Goal: Task Accomplishment & Management: Use online tool/utility

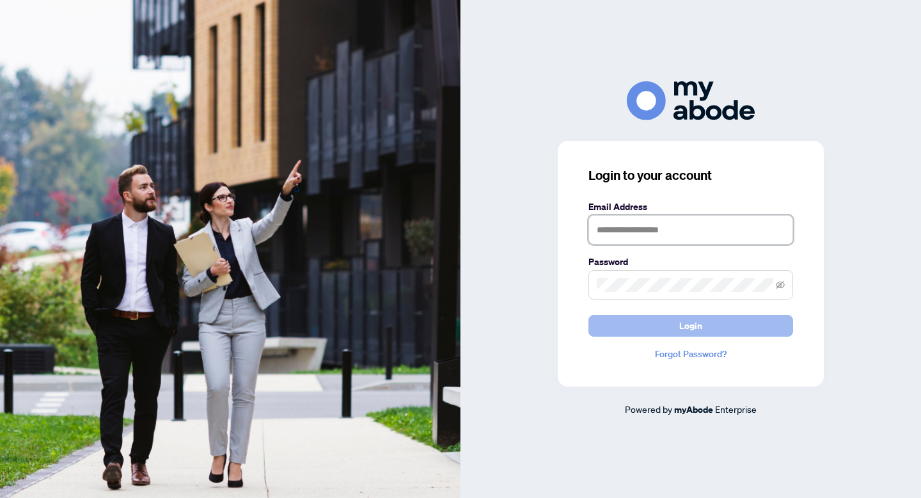
type input "**********"
click at [677, 323] on button "Login" at bounding box center [690, 326] width 205 height 22
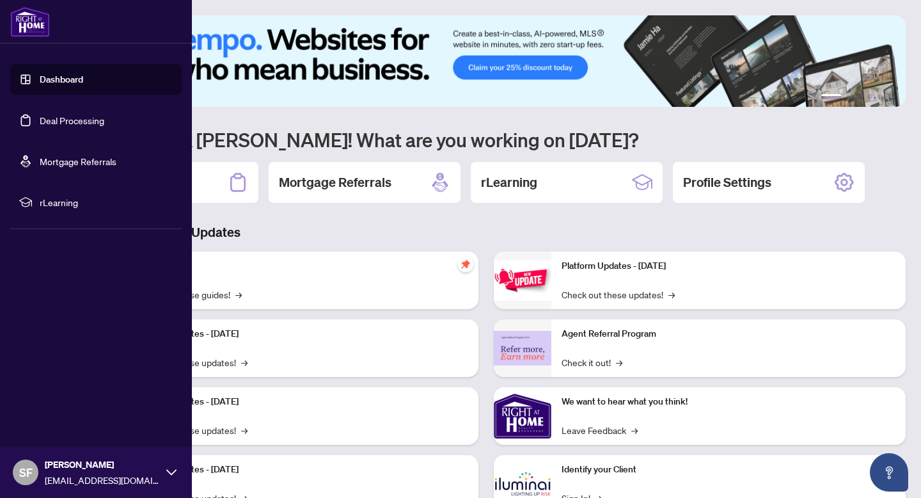
click at [66, 120] on link "Deal Processing" at bounding box center [72, 120] width 65 height 12
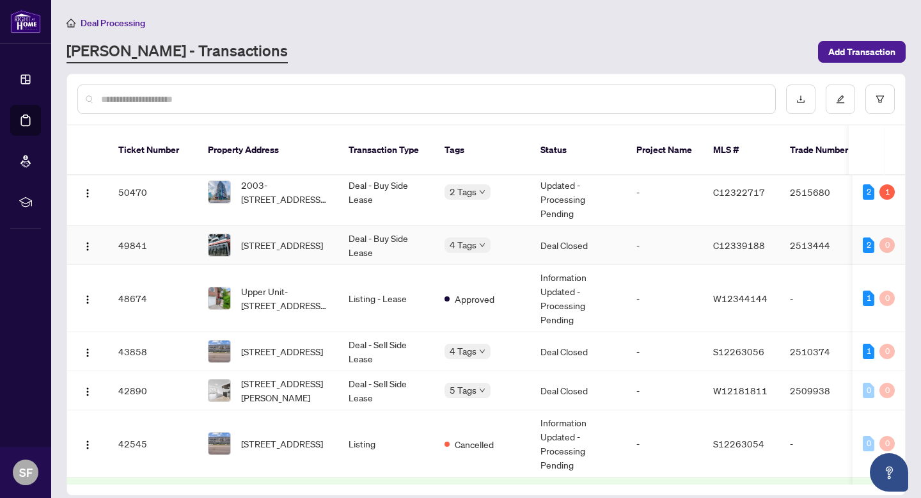
scroll to position [240, 0]
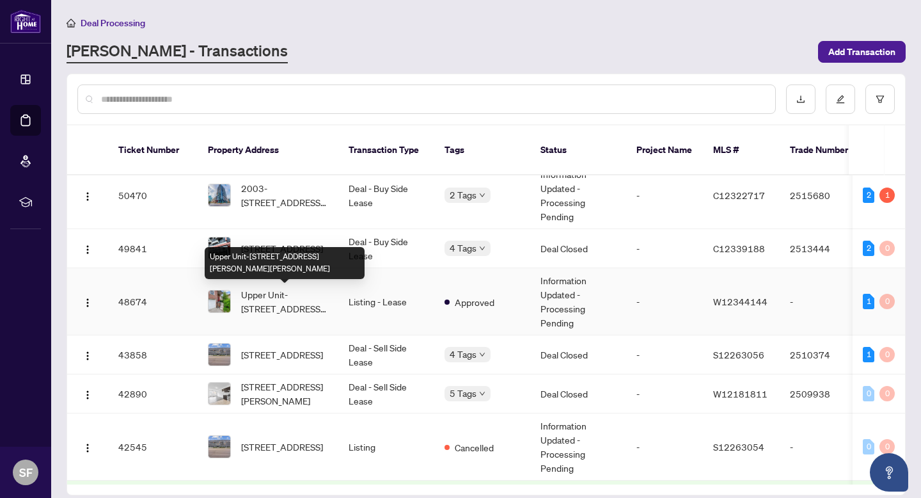
click at [278, 308] on span "Upper Unit-838 Merritt Dr, Milton, Ontario L9T 4K1, Canada" at bounding box center [284, 301] width 87 height 28
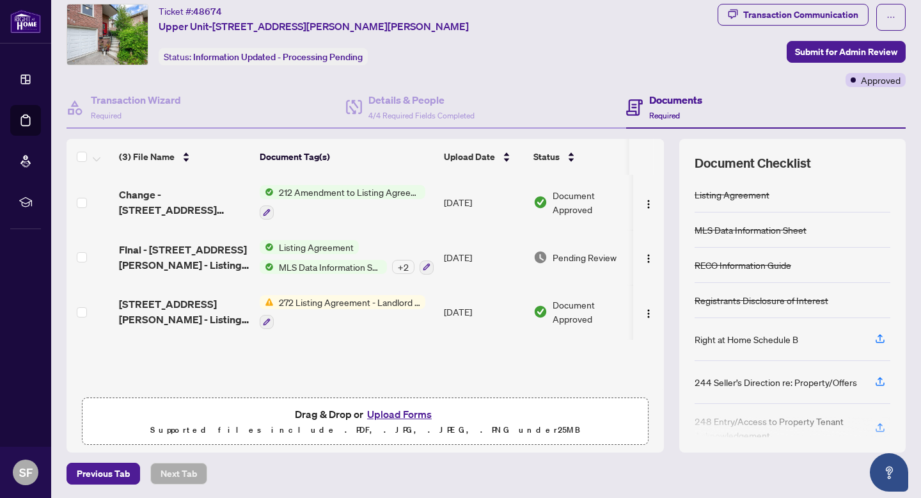
scroll to position [37, 0]
click at [400, 411] on button "Upload Forms" at bounding box center [399, 413] width 72 height 17
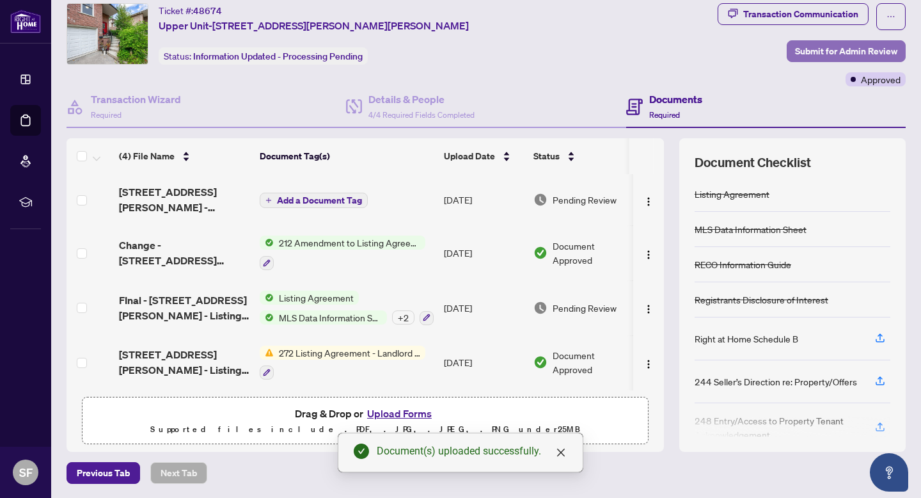
click at [840, 54] on span "Submit for Admin Review" at bounding box center [846, 51] width 102 height 20
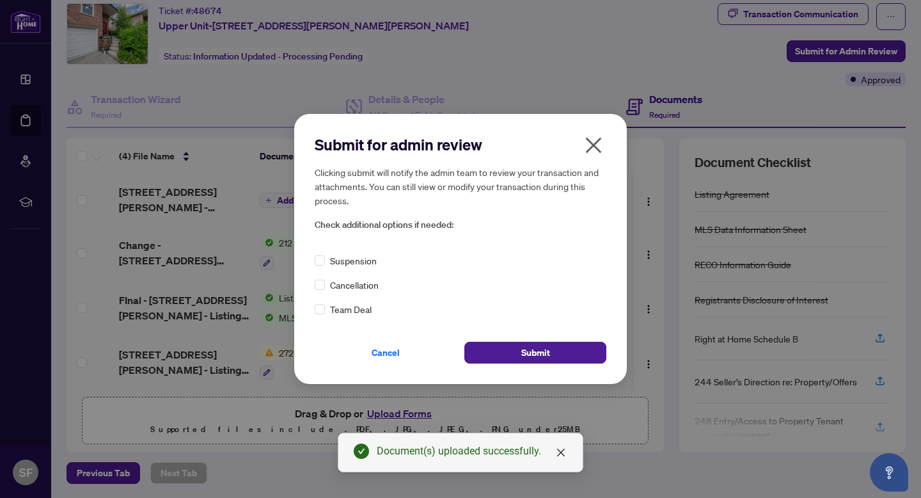
click at [345, 285] on span "Cancellation" at bounding box center [354, 285] width 49 height 14
click at [514, 354] on button "Submit" at bounding box center [535, 353] width 142 height 22
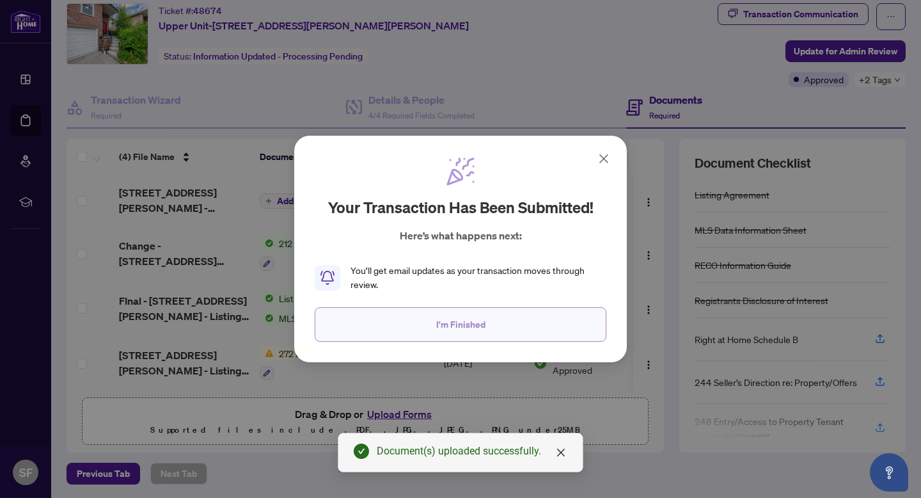
click at [469, 332] on span "I'm Finished" at bounding box center [460, 324] width 49 height 20
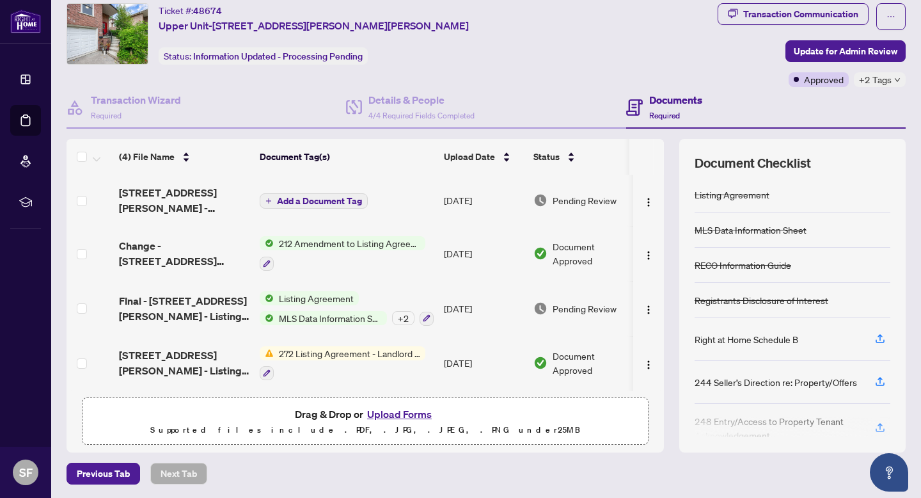
click at [885, 83] on span "+2 Tags" at bounding box center [875, 79] width 33 height 15
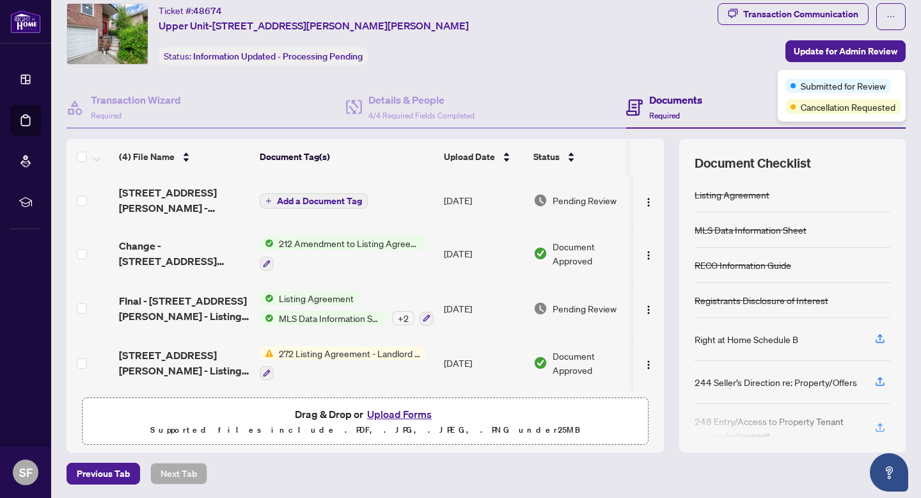
click at [660, 84] on div "Ticket #: 48674 Upper Unit-838 Merritt Dr, Milton, Ontario L9T 4K1, Canada Stat…" at bounding box center [389, 45] width 651 height 84
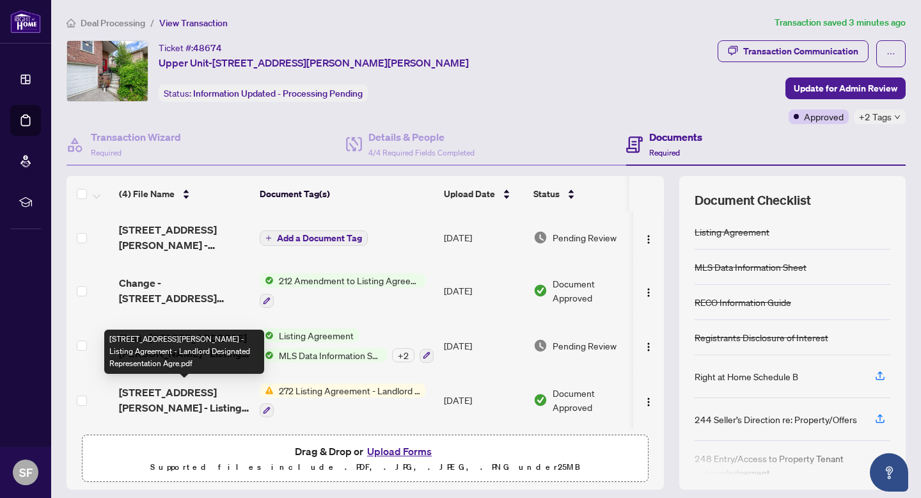
scroll to position [0, 0]
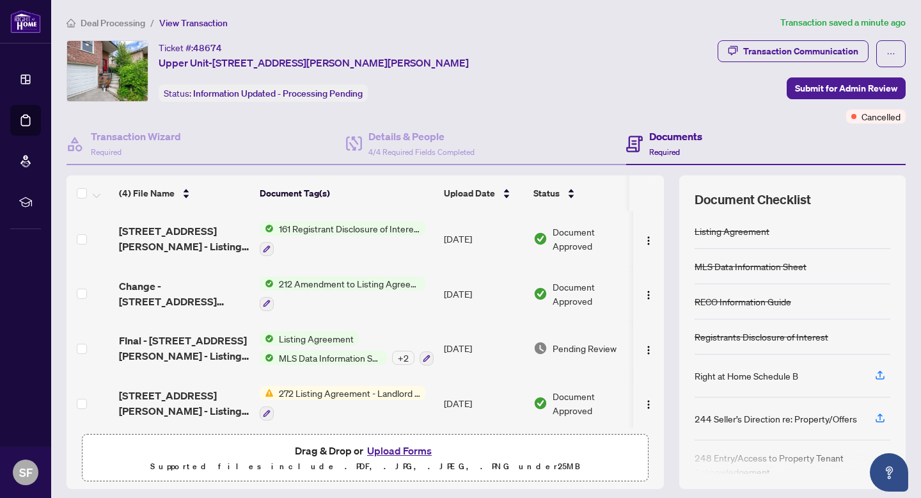
scroll to position [4, 0]
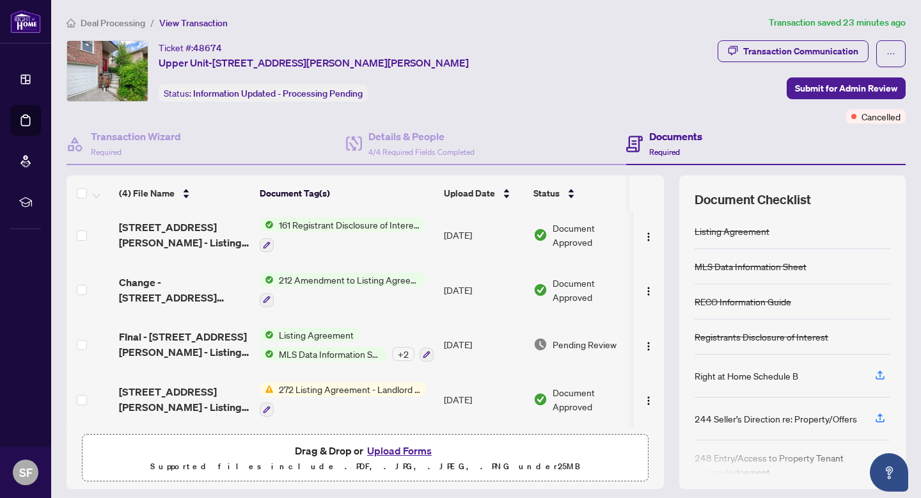
click at [361, 237] on div at bounding box center [343, 244] width 166 height 15
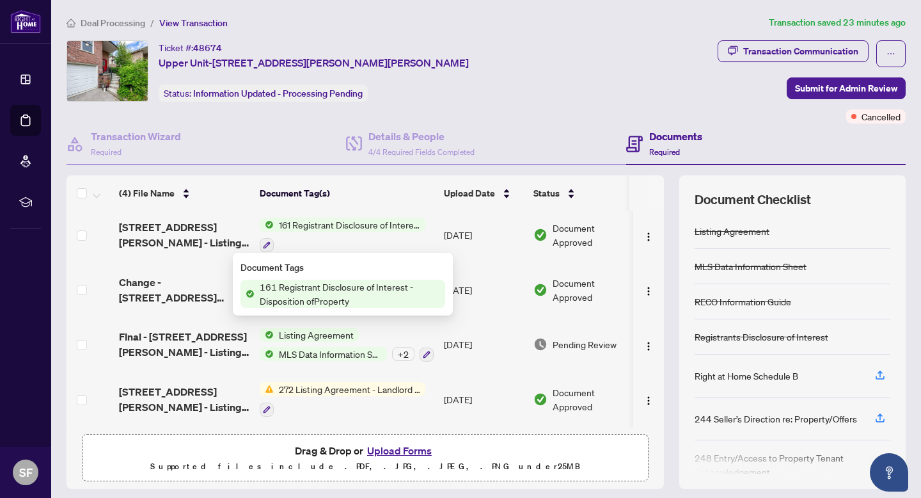
click at [326, 217] on span "161 Registrant Disclosure of Interest - Disposition ofProperty" at bounding box center [350, 224] width 152 height 14
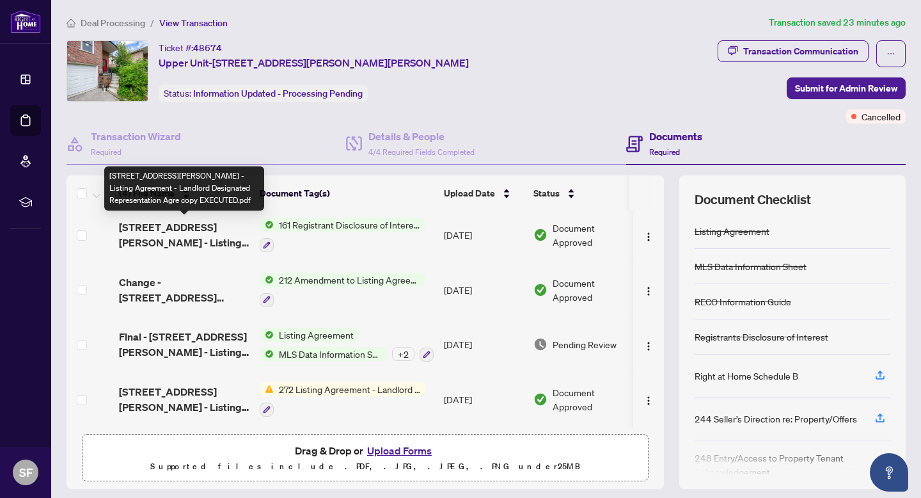
click at [180, 224] on span "838 Merritt Dr - Lease - Ontario 272 - Listing Agreement - Landlord Designated …" at bounding box center [184, 234] width 130 height 31
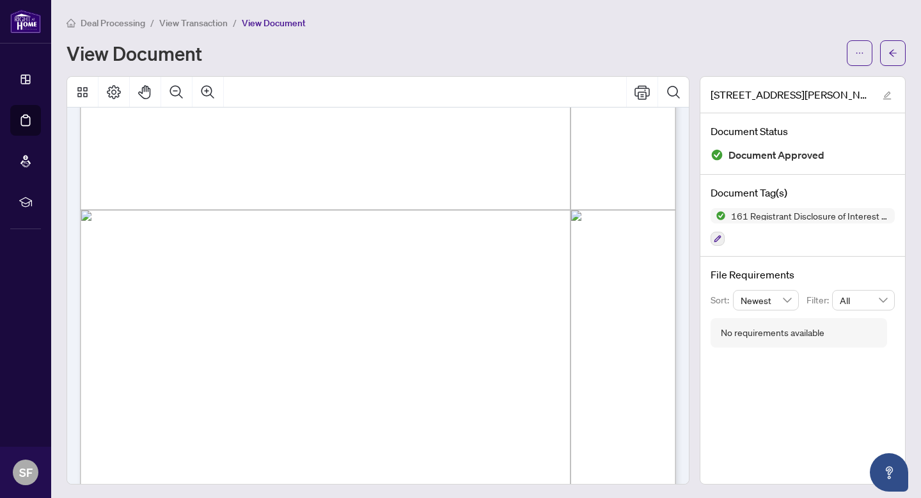
scroll to position [421, 0]
